Goal: Information Seeking & Learning: Learn about a topic

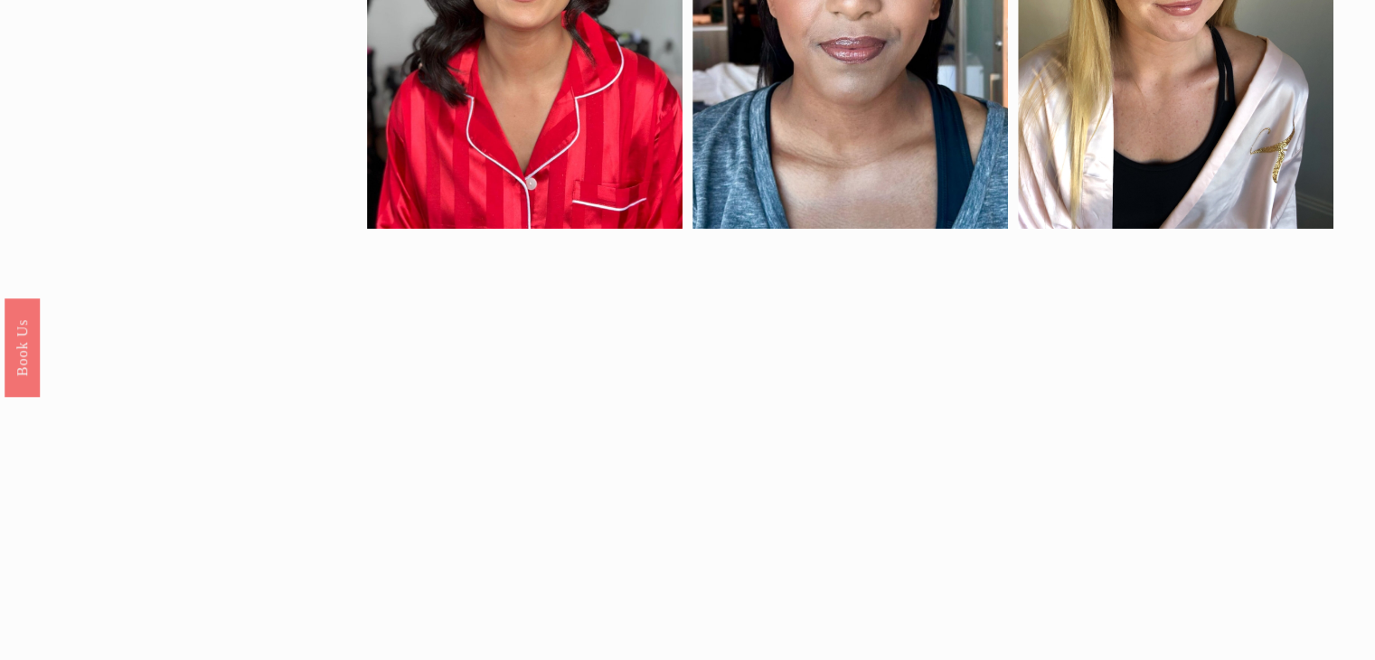
scroll to position [1356, 0]
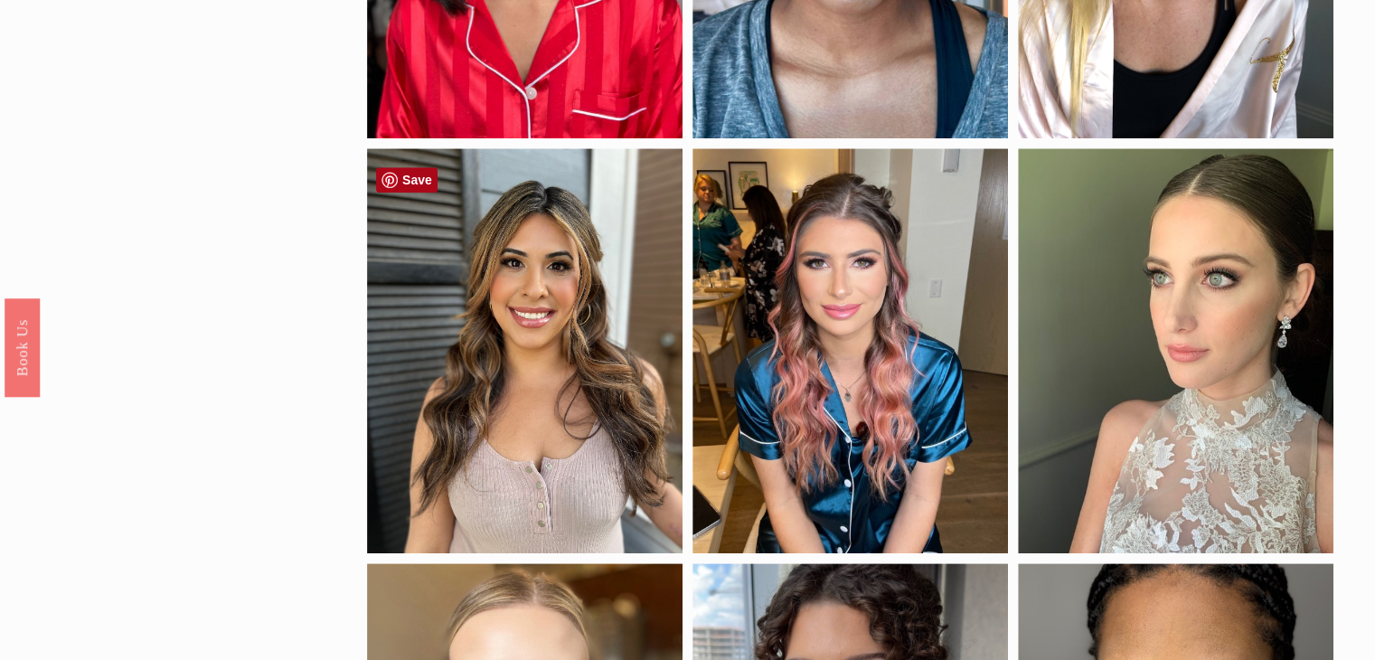
click at [416, 182] on link "Save" at bounding box center [406, 179] width 61 height 25
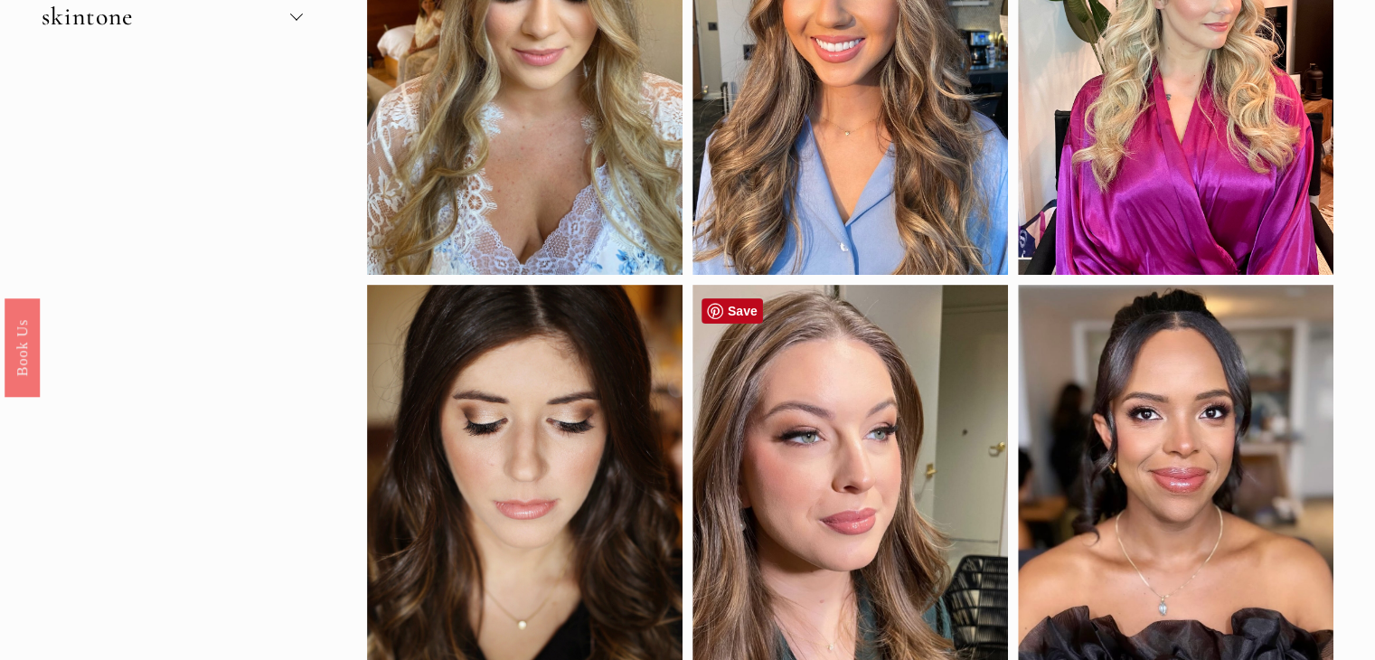
scroll to position [361, 0]
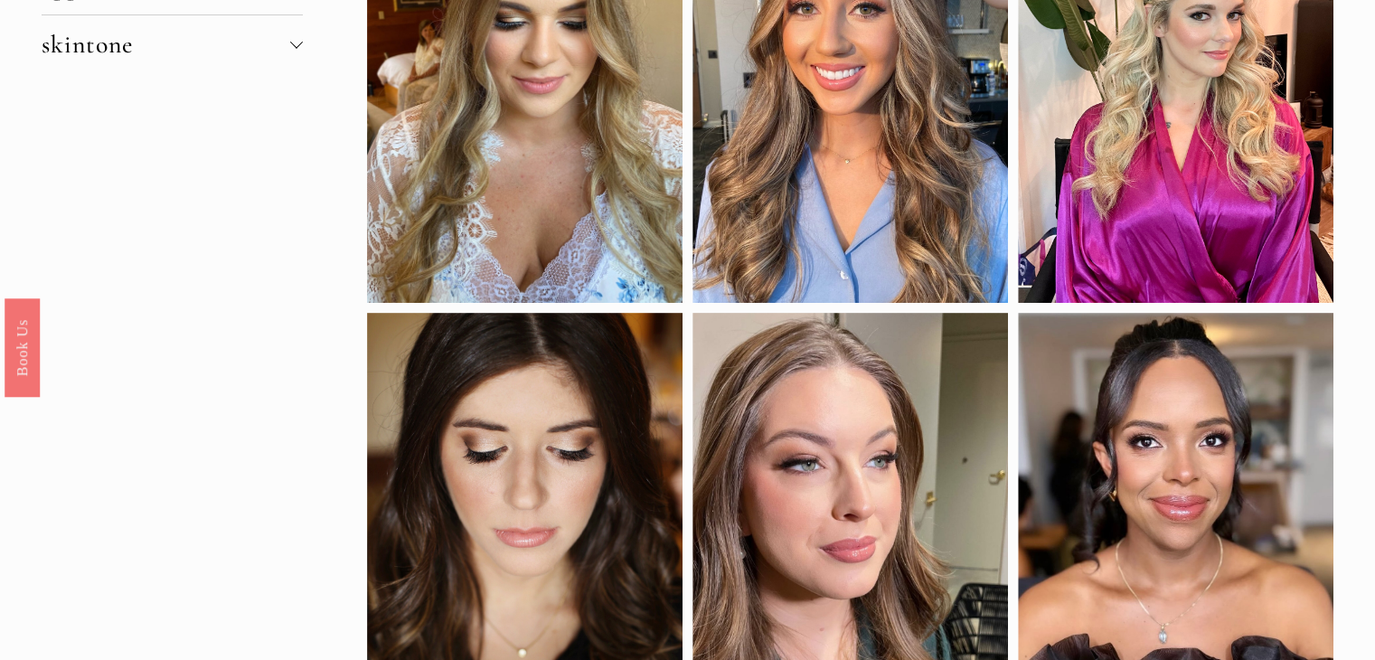
click at [290, 42] on div at bounding box center [296, 44] width 13 height 13
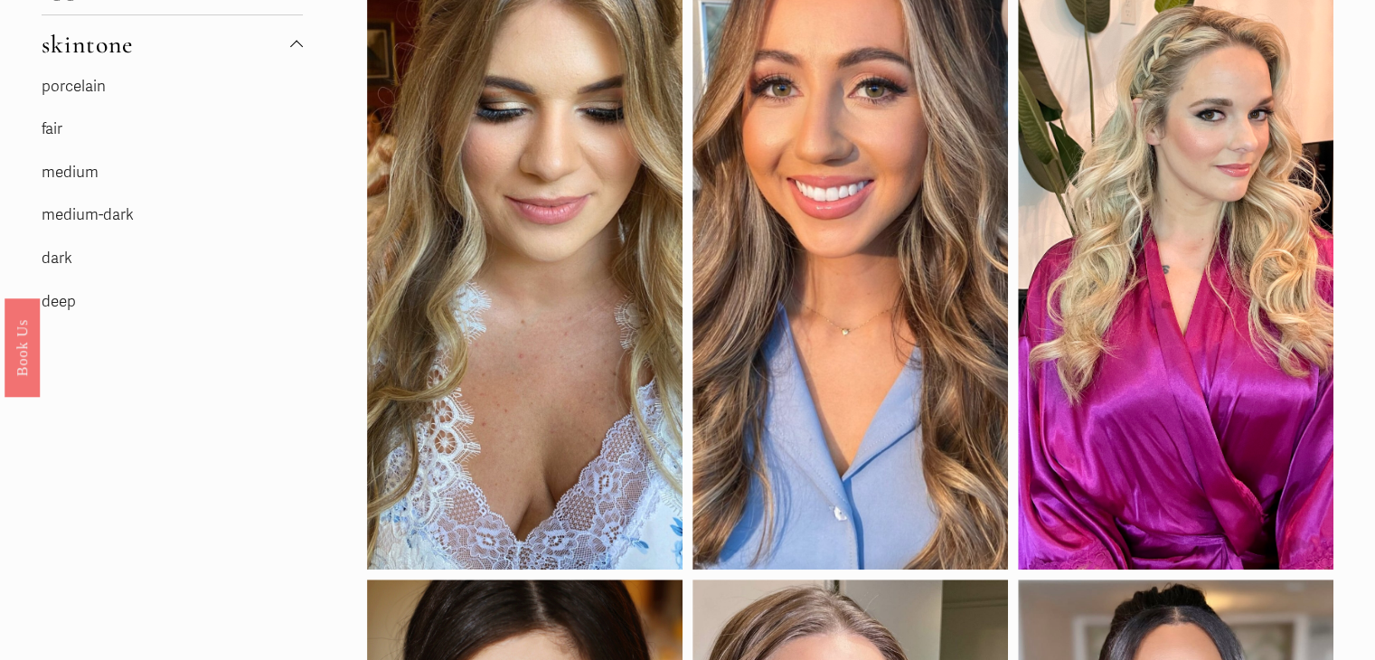
click at [85, 174] on link "medium" at bounding box center [70, 172] width 57 height 19
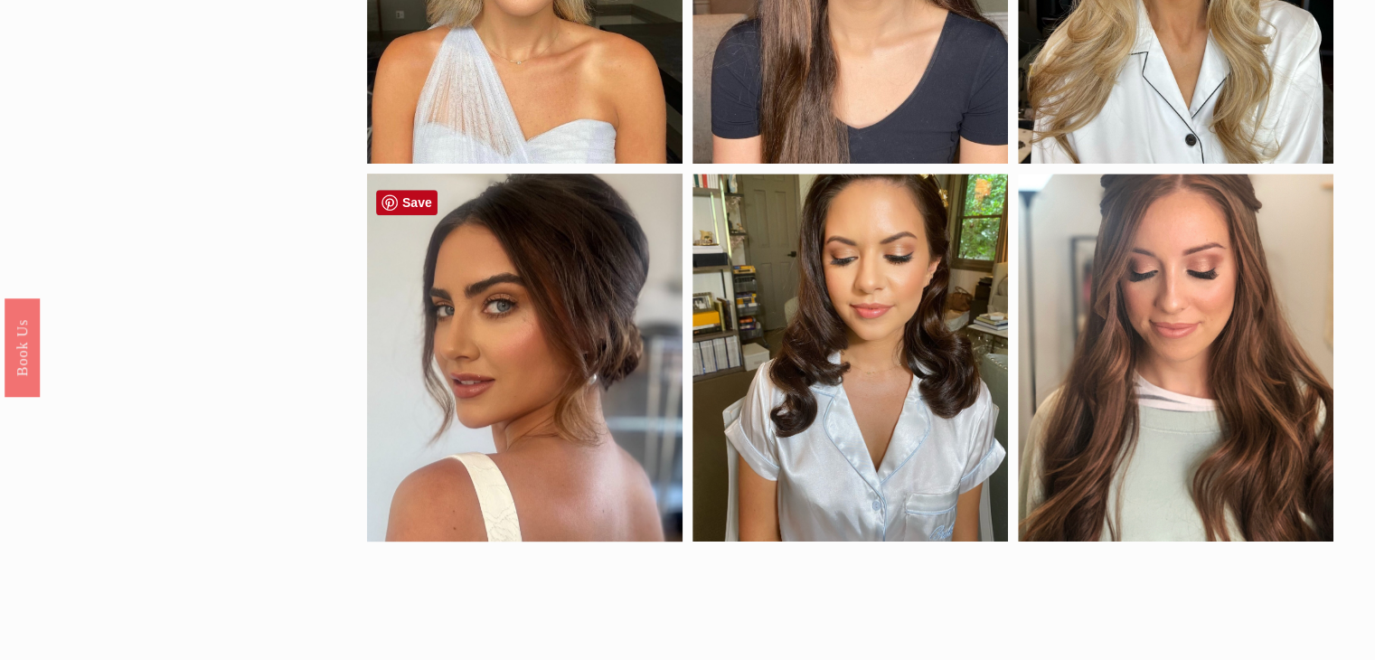
scroll to position [813, 0]
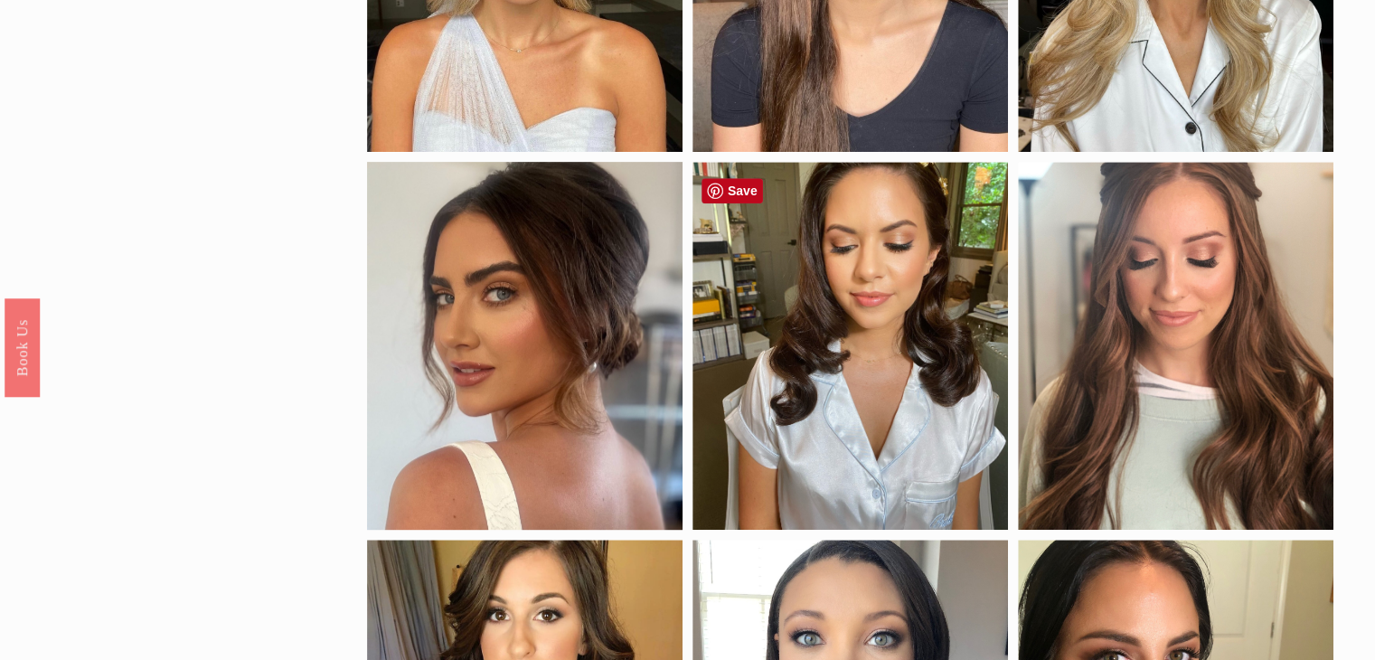
click at [911, 322] on div at bounding box center [849, 345] width 315 height 367
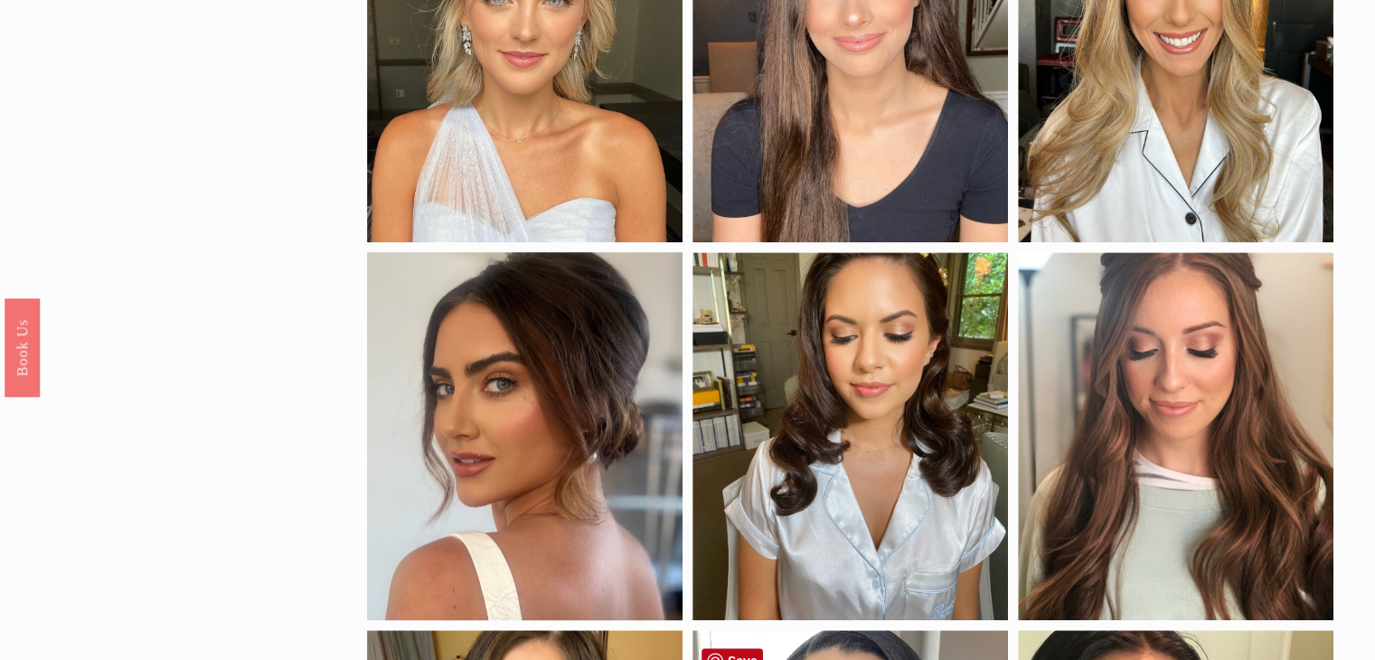
scroll to position [723, 0]
click at [961, 367] on div at bounding box center [849, 435] width 315 height 367
click at [729, 279] on link "Save" at bounding box center [731, 280] width 61 height 25
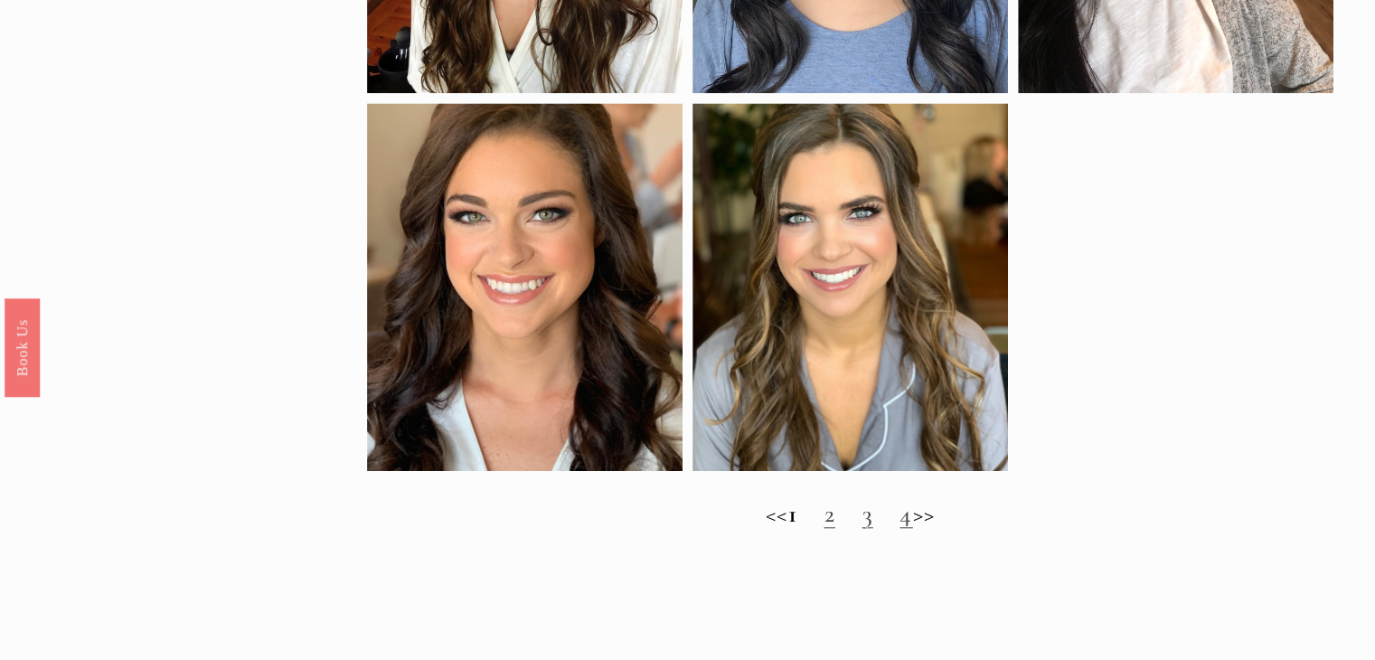
scroll to position [1807, 0]
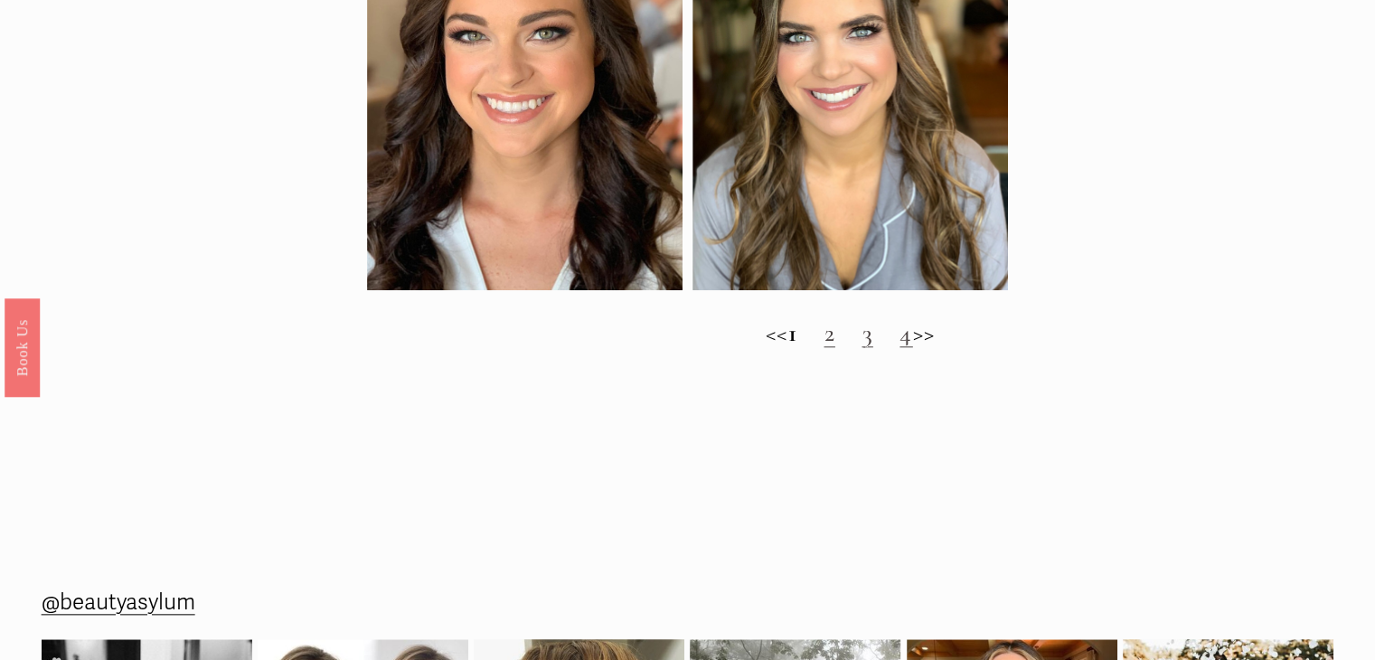
click at [871, 348] on link "3" at bounding box center [866, 332] width 11 height 31
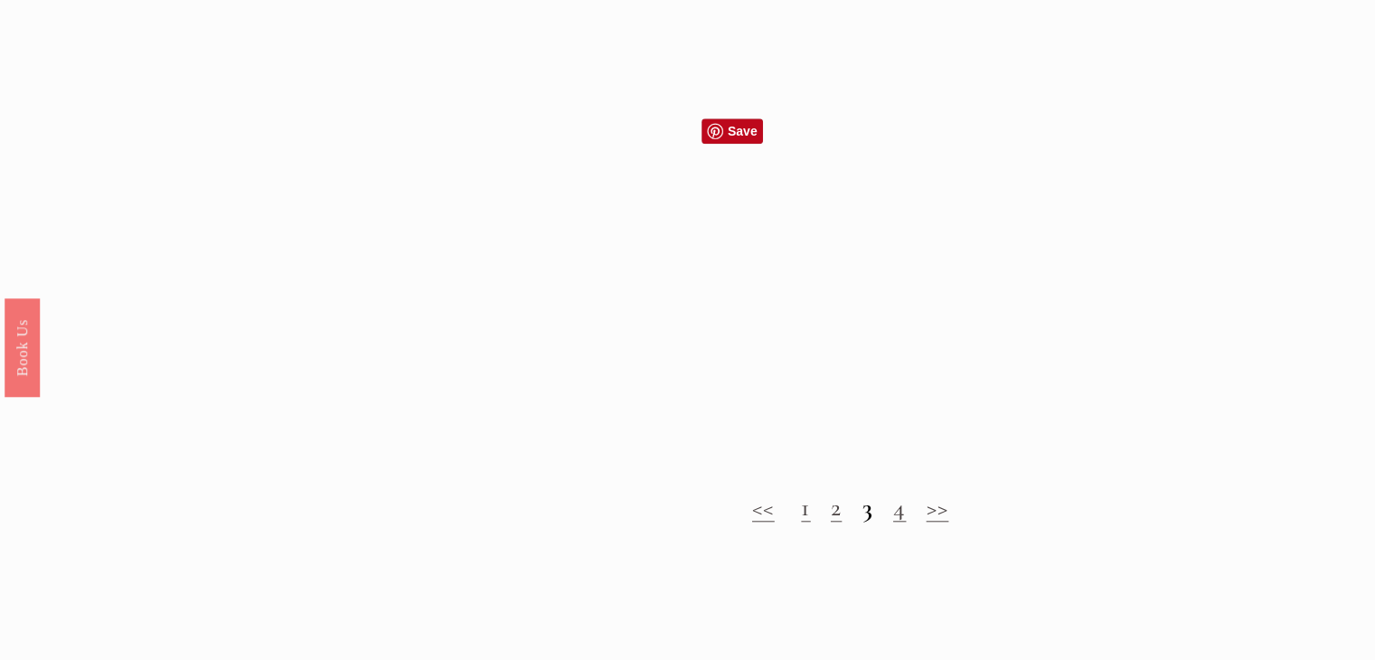
scroll to position [1627, 0]
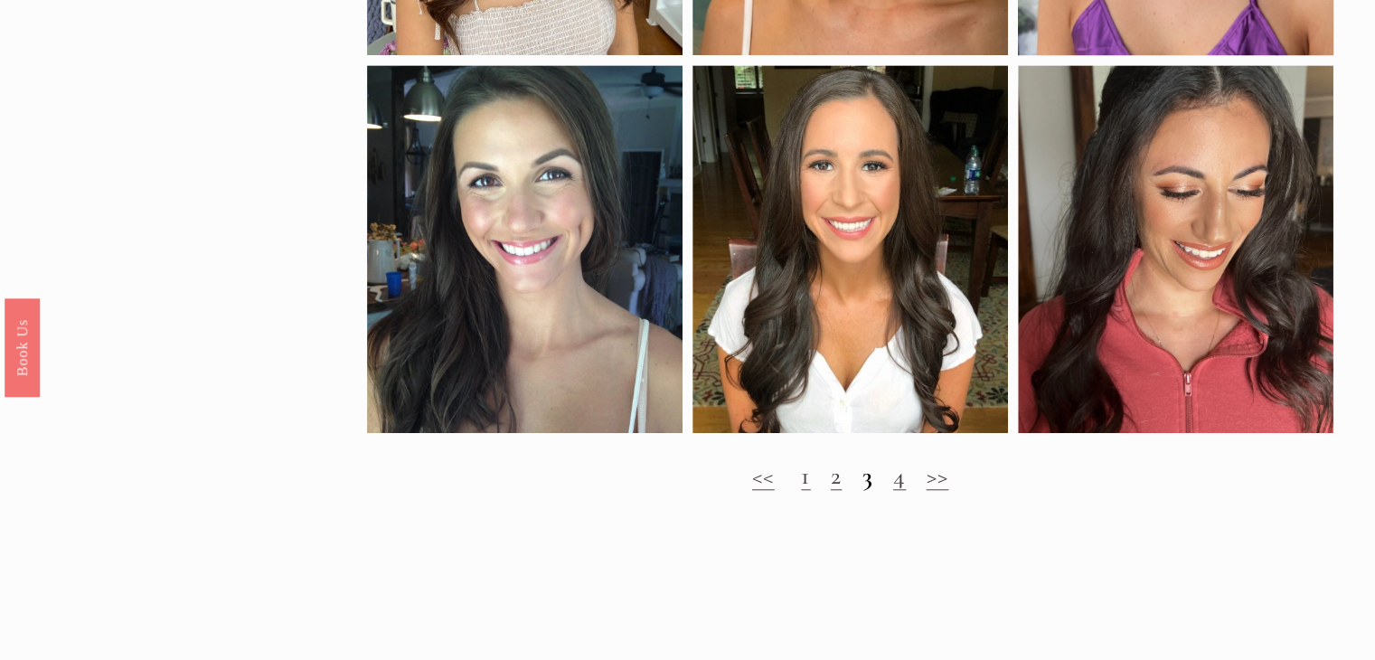
click at [902, 491] on link "4" at bounding box center [899, 475] width 13 height 31
